Goal: Information Seeking & Learning: Learn about a topic

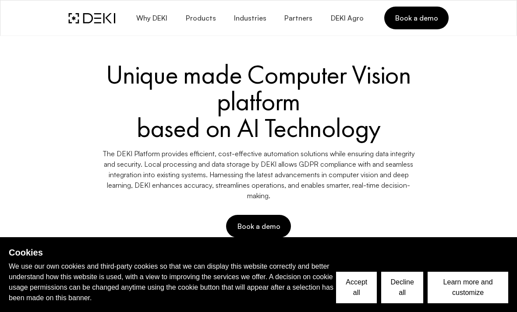
click at [420, 17] on span "Book a demo" at bounding box center [415, 18] width 43 height 10
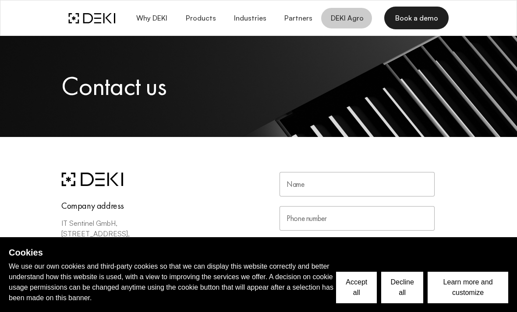
click at [157, 16] on span "Why DEKI" at bounding box center [152, 18] width 32 height 8
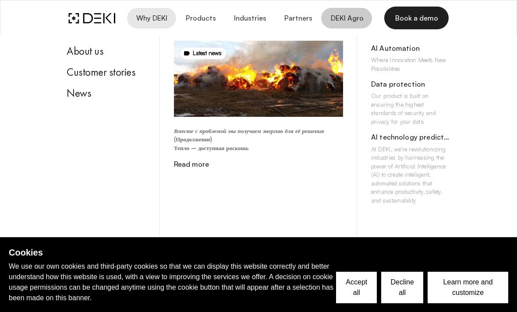
click at [203, 16] on span "Products" at bounding box center [200, 18] width 31 height 8
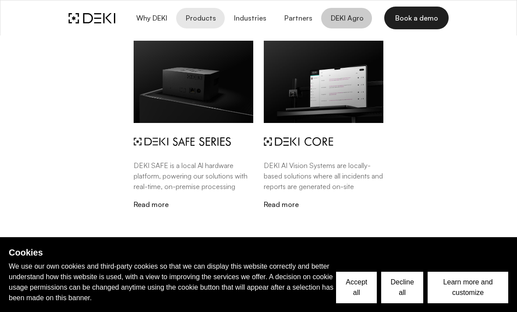
click at [407, 286] on button "Decline all" at bounding box center [402, 288] width 42 height 32
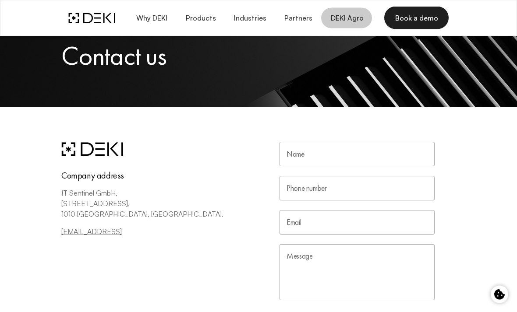
click at [249, 21] on span "Industries" at bounding box center [249, 18] width 33 height 8
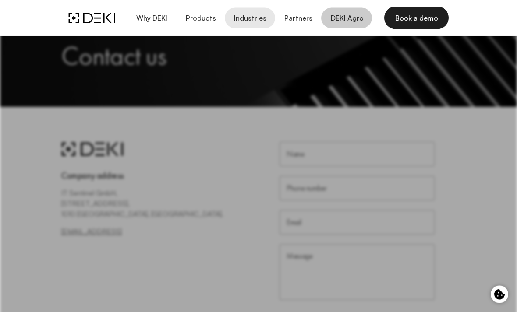
scroll to position [30, 0]
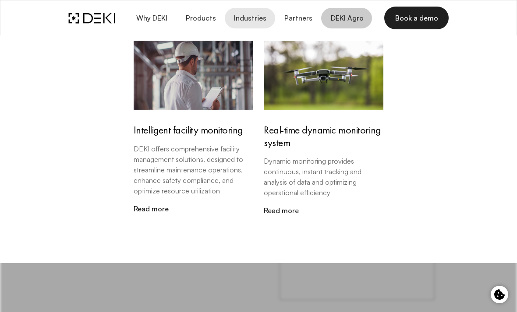
click at [305, 20] on span "Partners" at bounding box center [298, 18] width 28 height 8
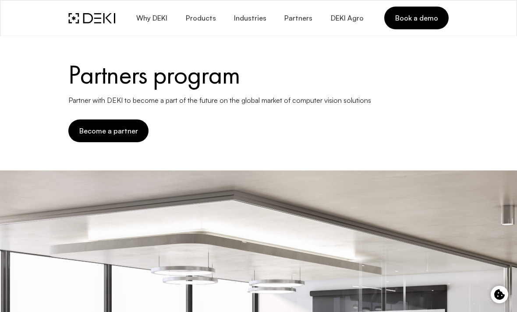
click at [204, 18] on span "Products" at bounding box center [200, 18] width 31 height 8
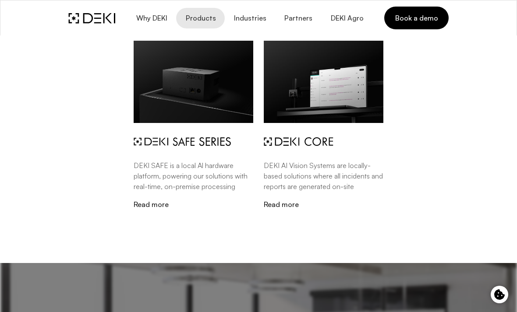
click at [62, 219] on div "DEKI SAFE is a local Al hardware platform, powering our solutions with real-tim…" at bounding box center [258, 131] width 394 height 193
click at [165, 11] on button "Why DEKI" at bounding box center [151, 18] width 49 height 21
